Goal: Obtain resource: Download file/media

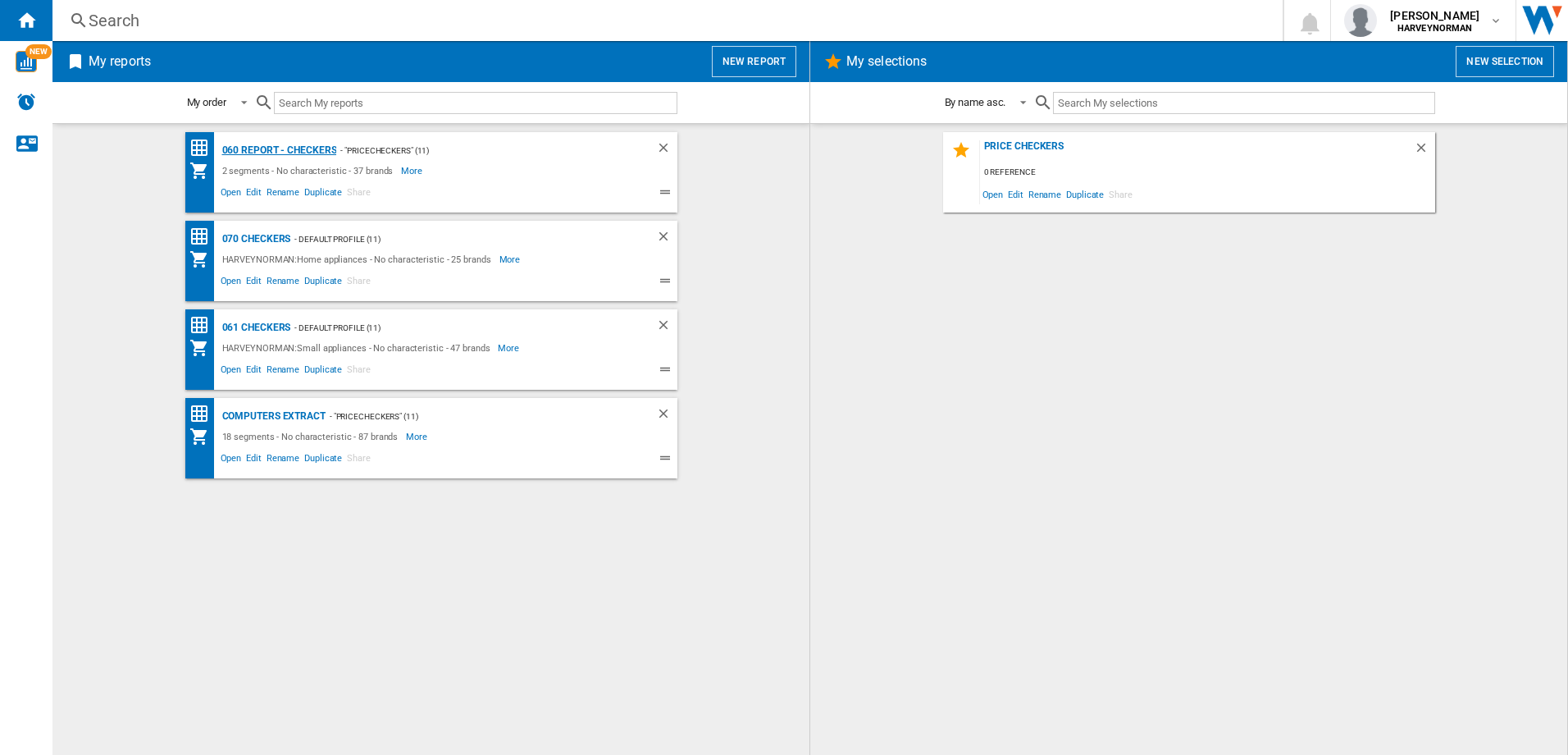
click at [278, 150] on div "060 report - Checkers" at bounding box center [277, 150] width 119 height 21
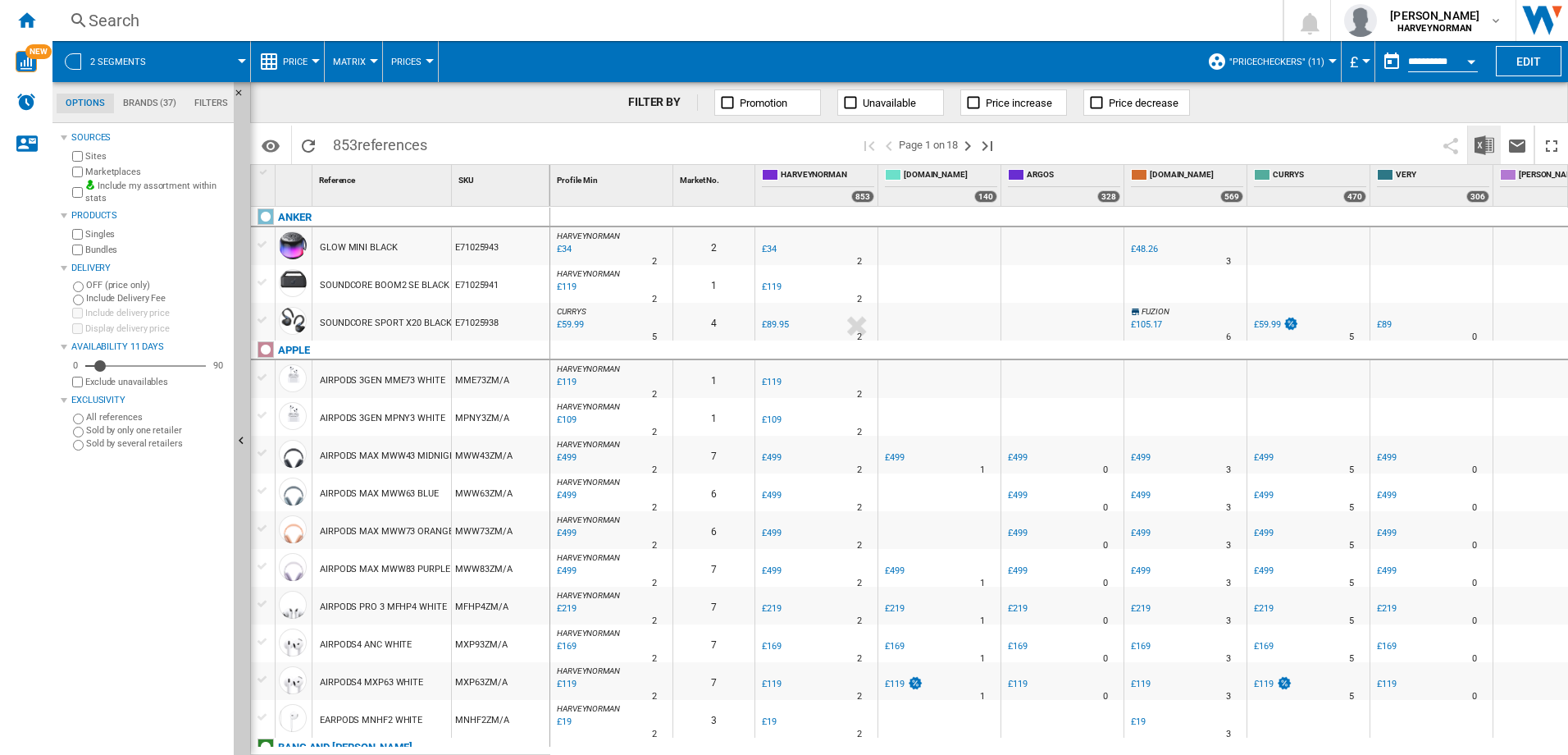
click at [1476, 147] on img "Download in Excel" at bounding box center [1484, 145] width 20 height 20
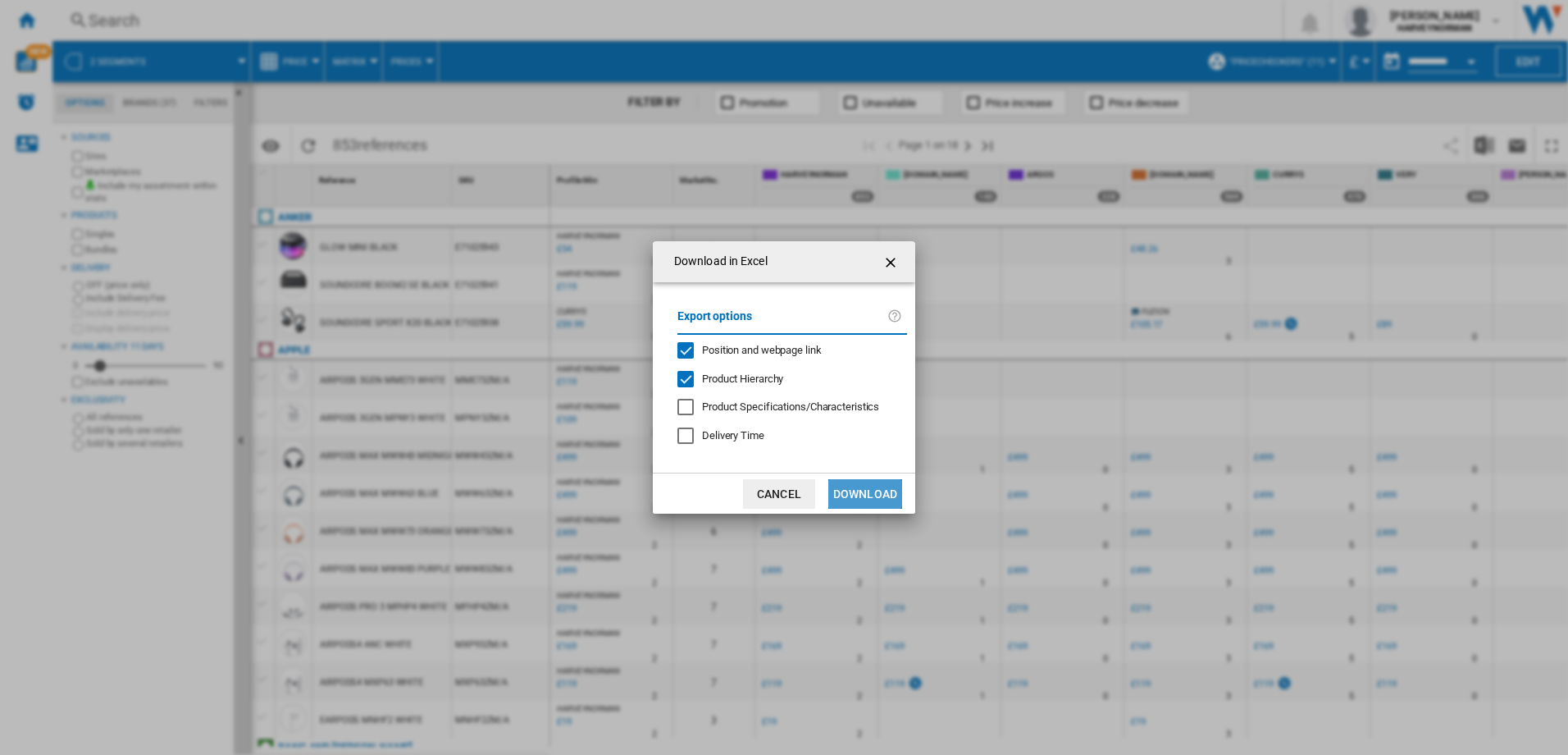
click at [858, 488] on button "Download" at bounding box center [864, 494] width 73 height 29
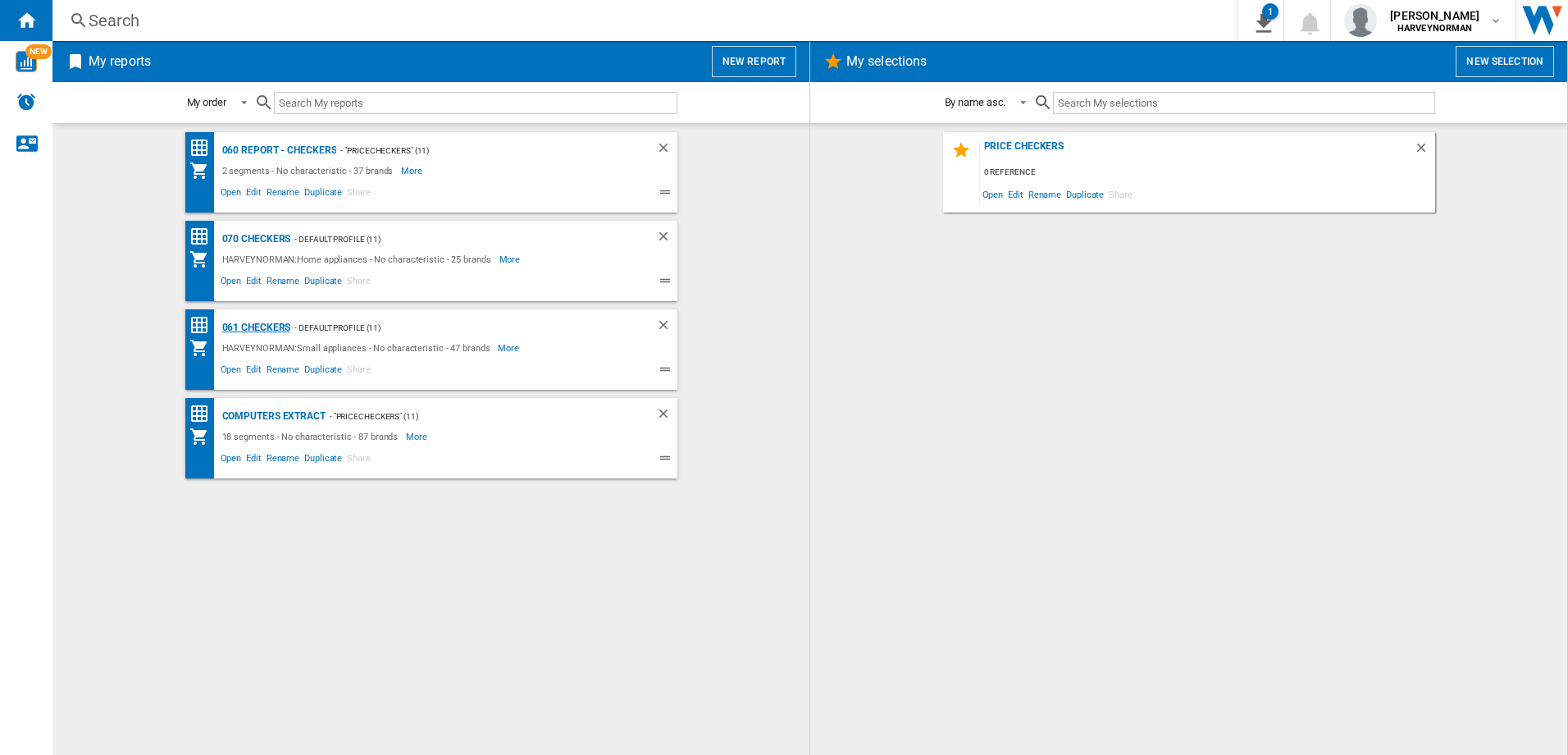
click at [265, 325] on div "061 Checkers" at bounding box center [254, 328] width 73 height 21
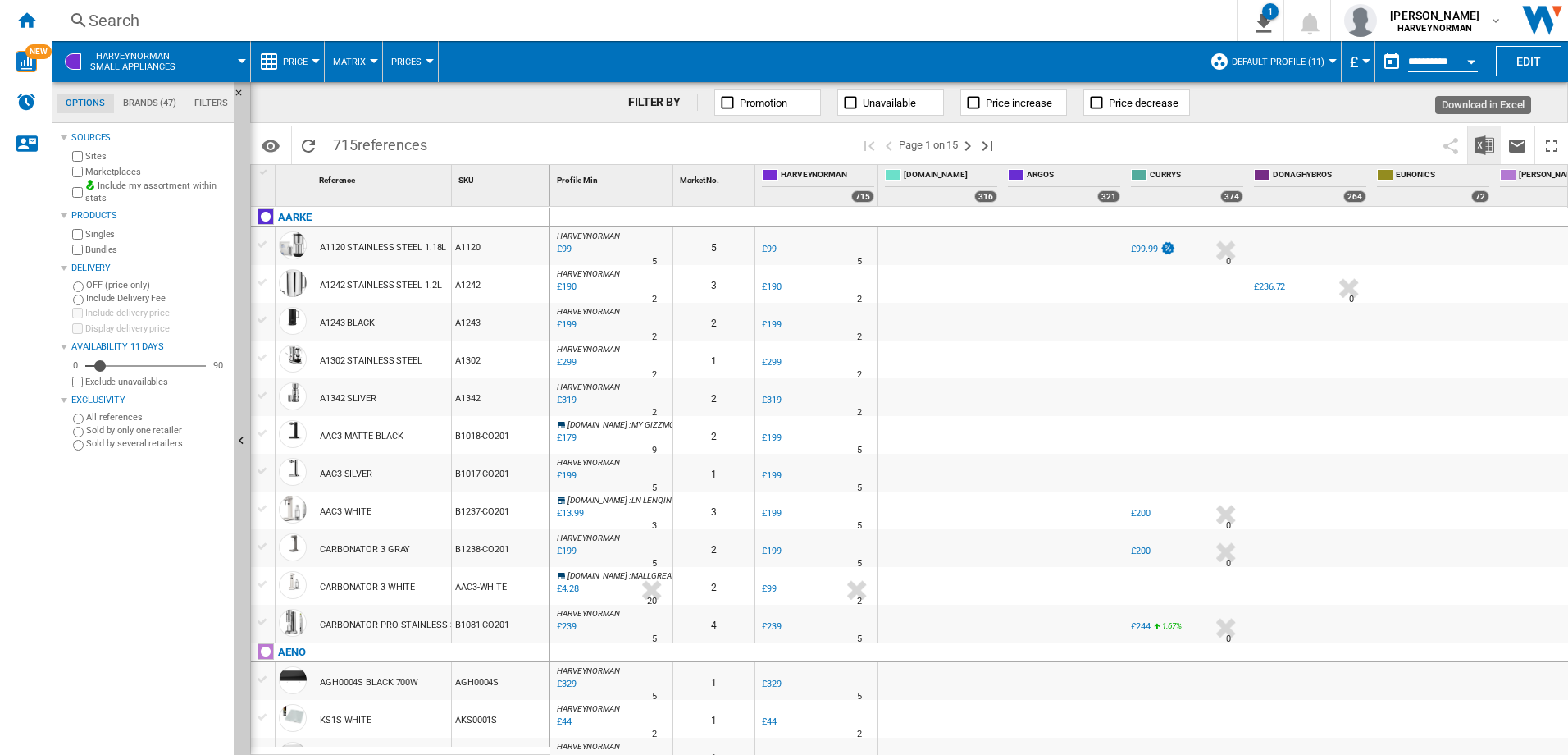
click at [1482, 141] on img "Download in Excel" at bounding box center [1484, 145] width 20 height 20
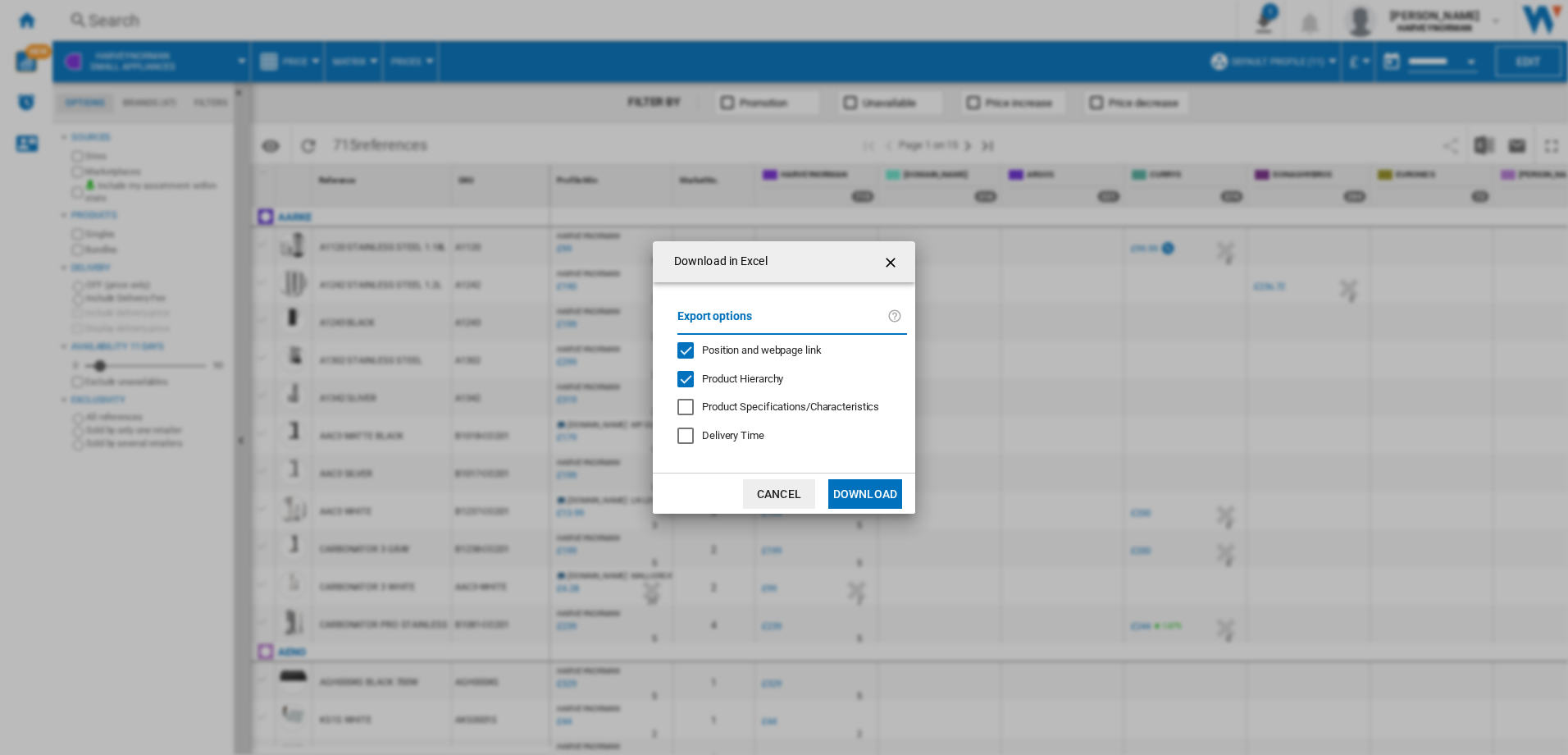
click at [889, 481] on button "Download" at bounding box center [864, 494] width 73 height 29
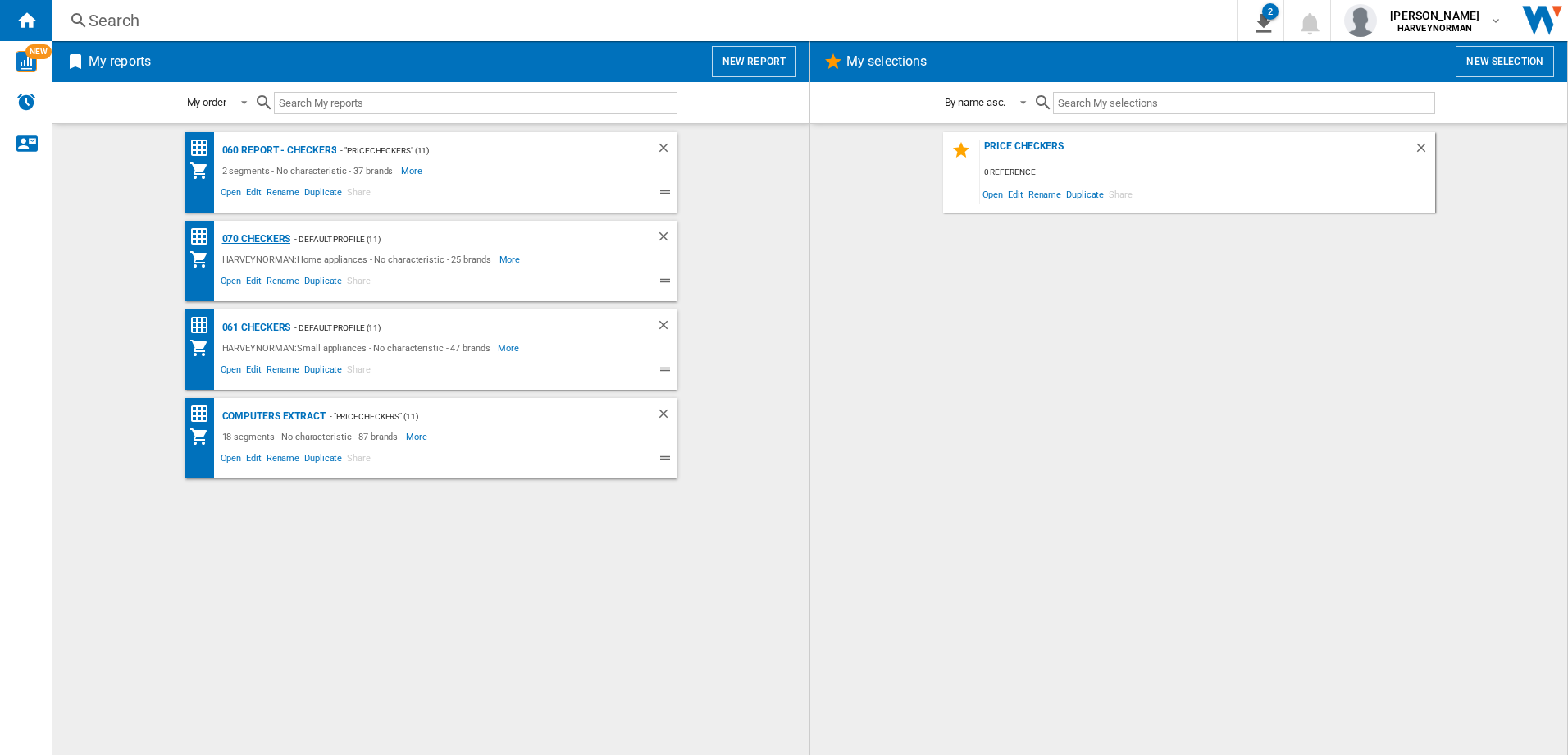
click at [274, 237] on div "070 Checkers" at bounding box center [254, 240] width 73 height 21
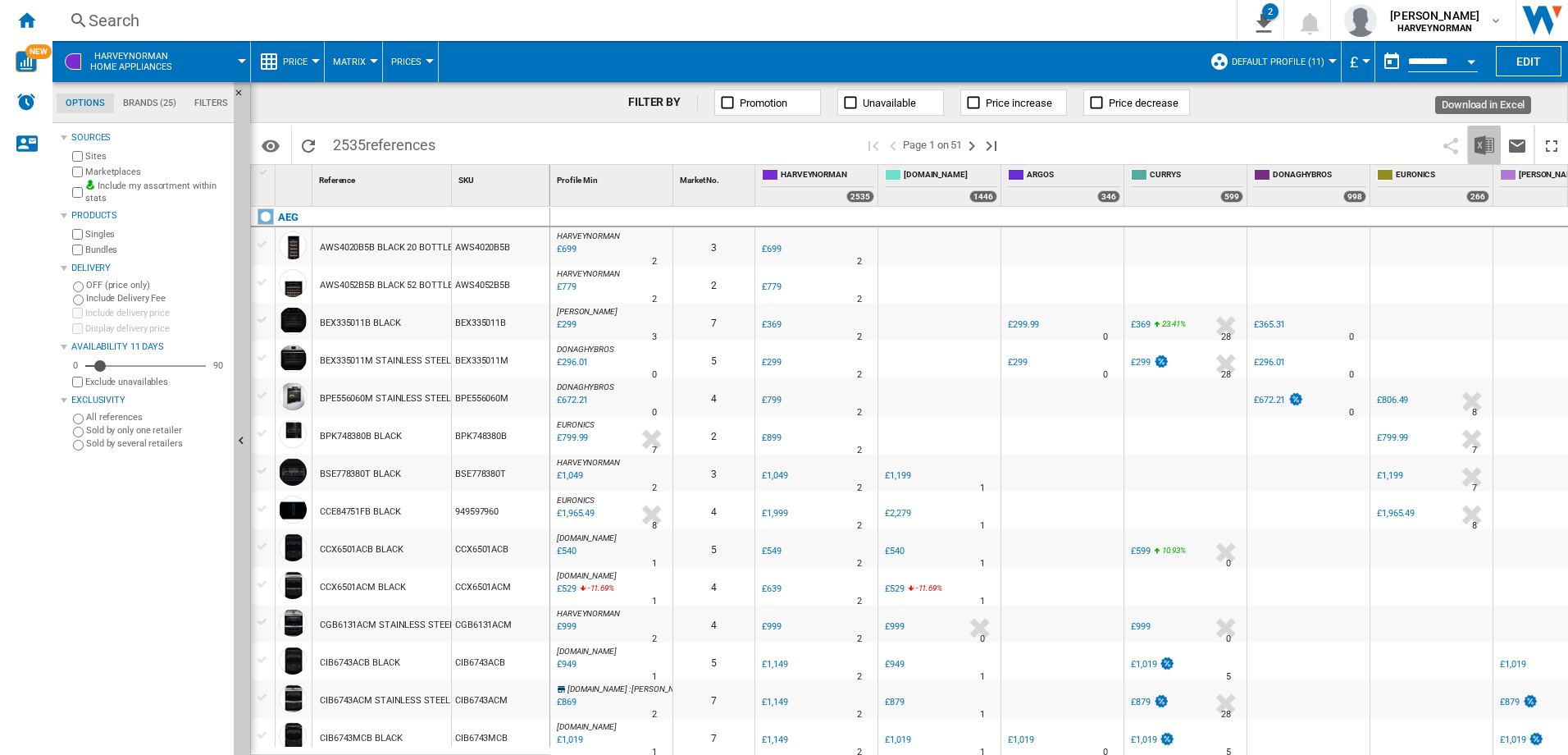
click at [1484, 147] on img "Download in Excel" at bounding box center [1484, 145] width 20 height 20
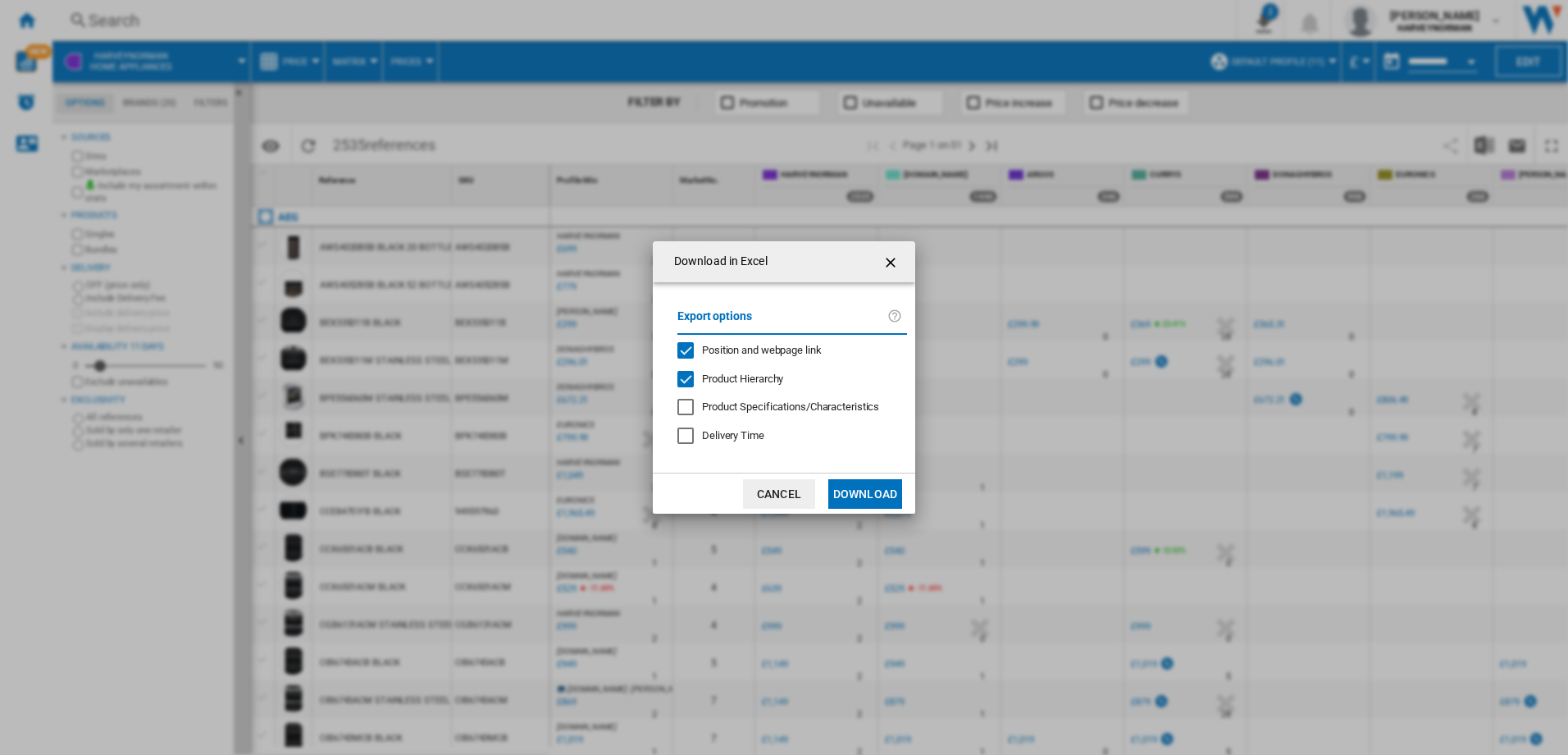
click at [876, 491] on button "Download" at bounding box center [864, 494] width 73 height 29
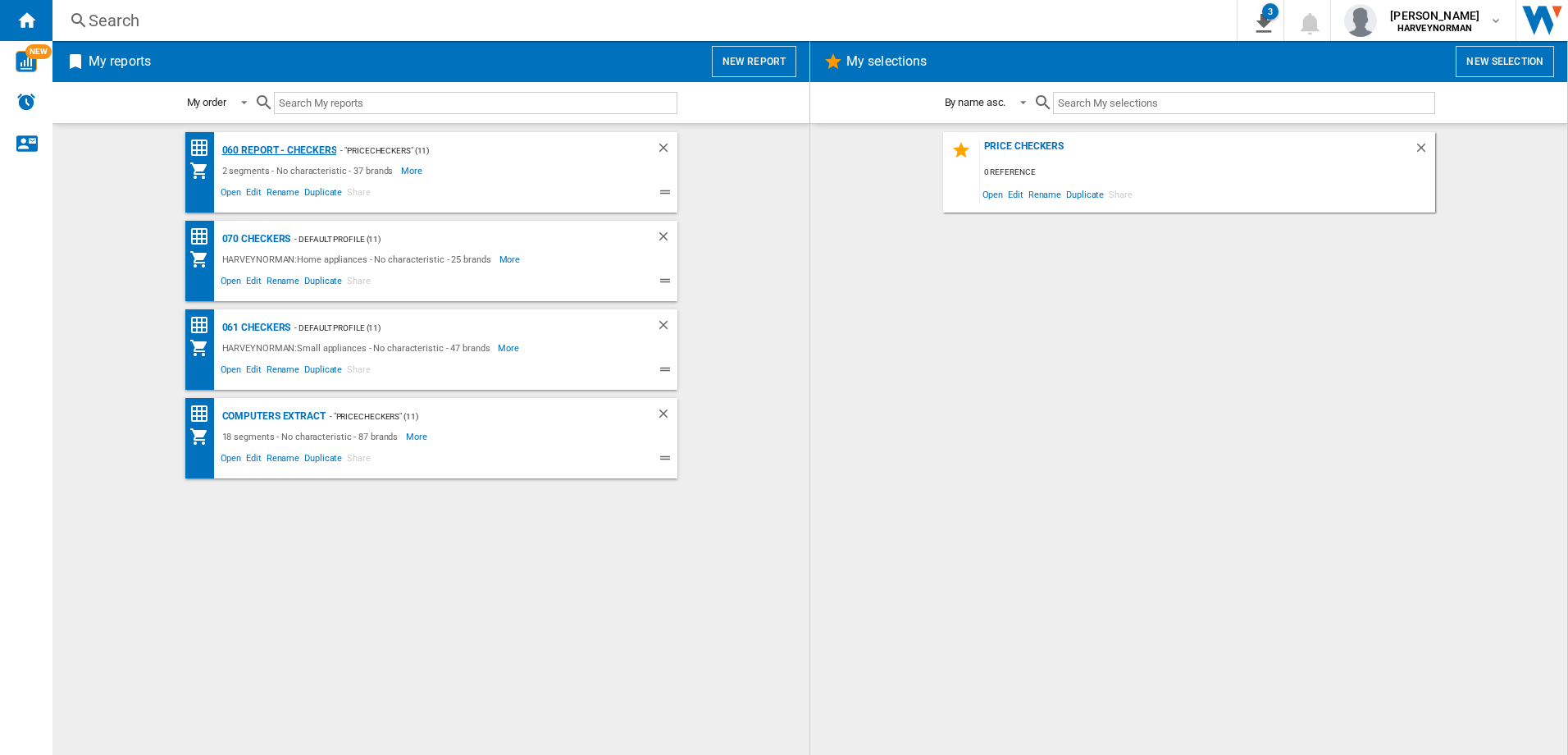
click at [266, 148] on div "060 report - Checkers" at bounding box center [277, 150] width 119 height 21
